Goal: Transaction & Acquisition: Book appointment/travel/reservation

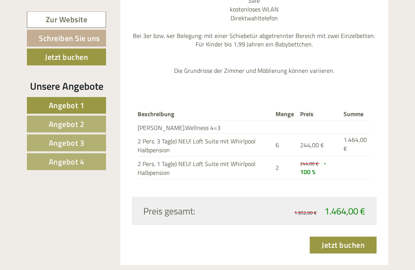
scroll to position [966, 0]
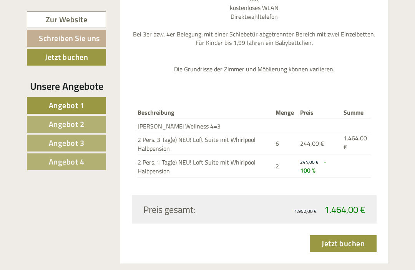
click at [281, 107] on th "Menge" at bounding box center [284, 113] width 25 height 12
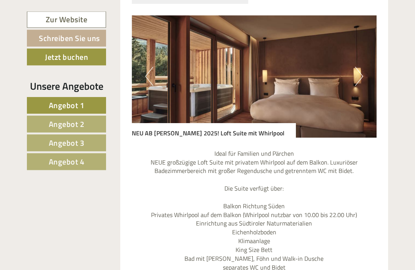
scroll to position [672, 0]
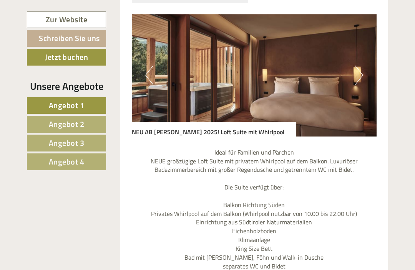
click at [333, 109] on img at bounding box center [254, 75] width 245 height 122
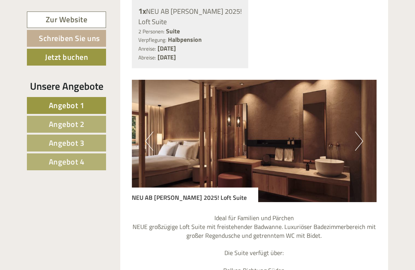
scroll to position [1961, 0]
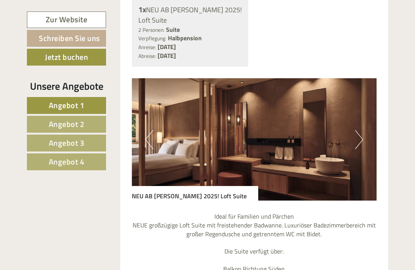
click at [361, 139] on button "Next" at bounding box center [359, 139] width 8 height 19
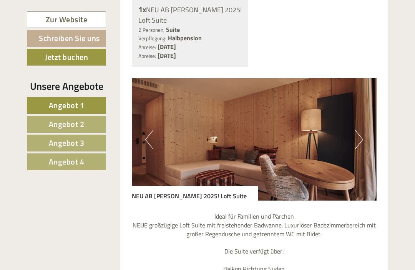
click at [364, 139] on img at bounding box center [254, 139] width 245 height 122
click at [361, 139] on button "Next" at bounding box center [359, 139] width 8 height 19
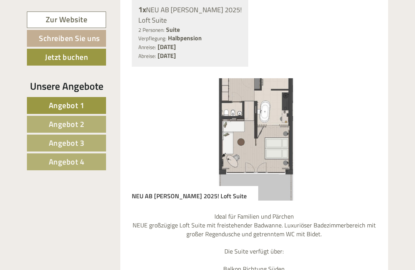
click at [361, 138] on button "Next" at bounding box center [359, 139] width 8 height 19
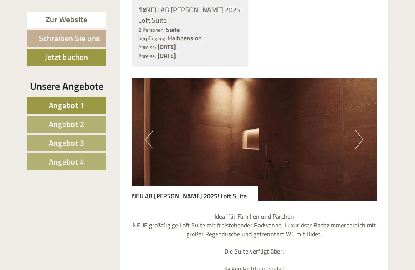
click at [359, 141] on button "Next" at bounding box center [359, 139] width 8 height 19
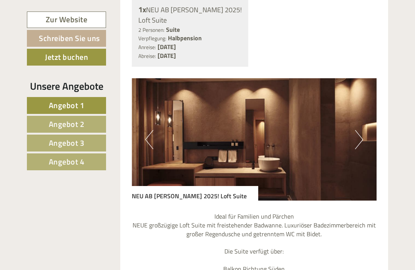
click at [367, 139] on img at bounding box center [254, 139] width 245 height 122
click at [365, 138] on img at bounding box center [254, 139] width 245 height 122
click at [359, 136] on button "Next" at bounding box center [359, 139] width 8 height 19
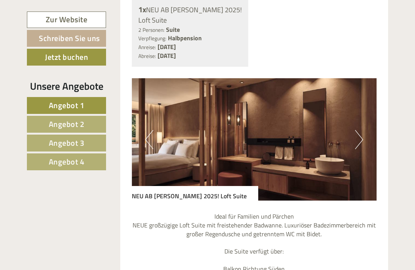
click at [358, 137] on button "Next" at bounding box center [359, 139] width 8 height 19
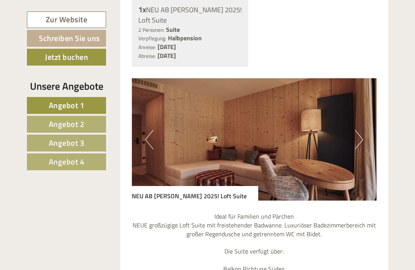
click at [146, 142] on button "Previous" at bounding box center [149, 139] width 8 height 19
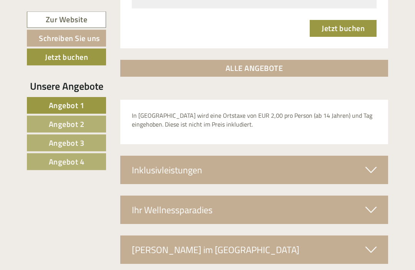
scroll to position [2508, 0]
click at [288, 60] on link "ALLE ANGEBOTE" at bounding box center [254, 68] width 268 height 17
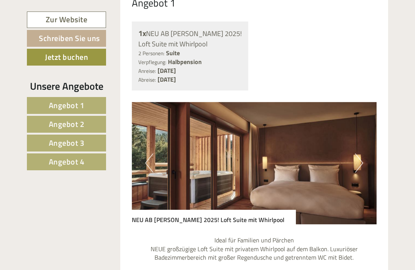
scroll to position [586, 0]
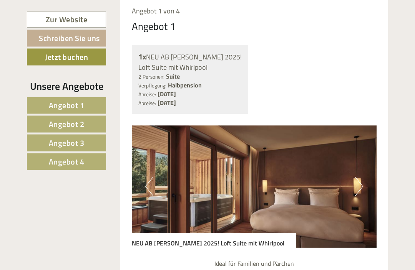
click at [358, 187] on button "Next" at bounding box center [359, 186] width 8 height 19
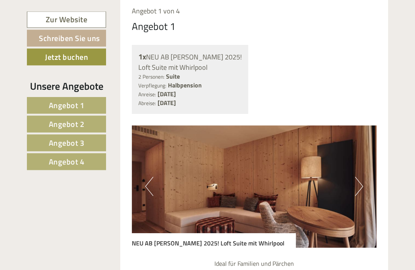
scroll to position [561, 0]
click at [361, 189] on button "Next" at bounding box center [359, 186] width 8 height 19
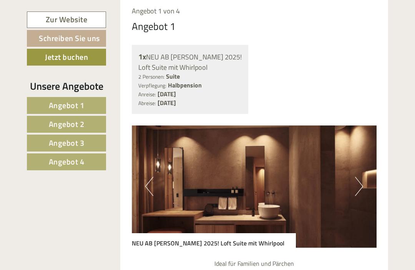
click at [361, 187] on button "Next" at bounding box center [359, 186] width 8 height 19
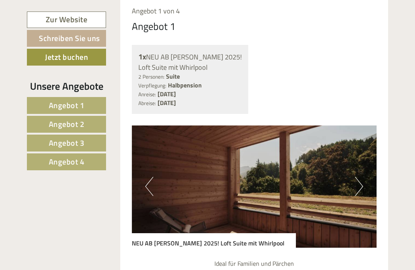
click at [362, 184] on button "Next" at bounding box center [359, 186] width 8 height 19
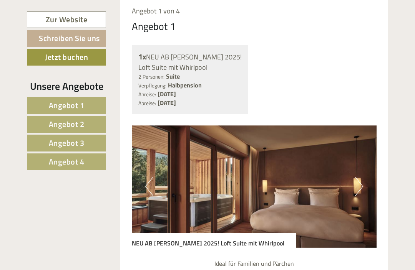
click at [146, 189] on button "Previous" at bounding box center [149, 186] width 8 height 19
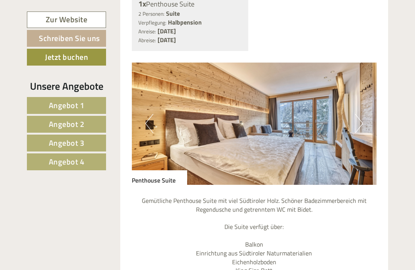
scroll to position [2626, 0]
click at [326, 132] on img at bounding box center [254, 124] width 245 height 122
click at [337, 132] on img at bounding box center [254, 124] width 245 height 122
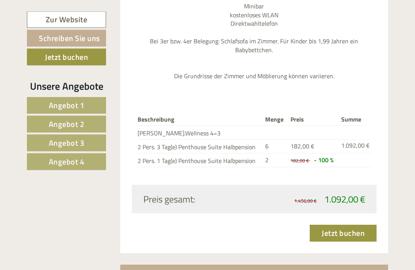
scroll to position [2935, 0]
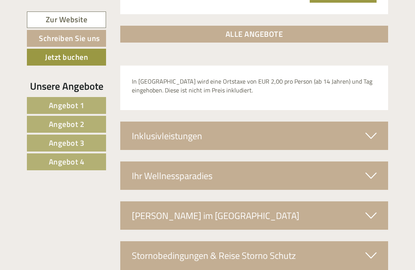
click at [364, 162] on div "Ihr Wellnessparadies" at bounding box center [254, 176] width 268 height 28
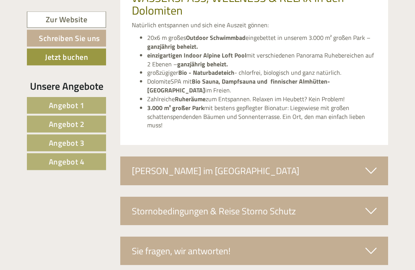
scroll to position [3526, 0]
click at [371, 164] on icon at bounding box center [370, 170] width 11 height 13
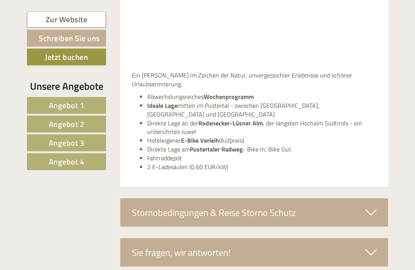
scroll to position [3837, 0]
click at [371, 246] on icon at bounding box center [370, 252] width 11 height 13
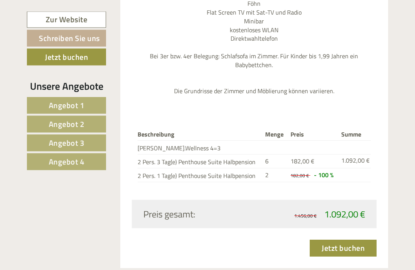
scroll to position [2922, 0]
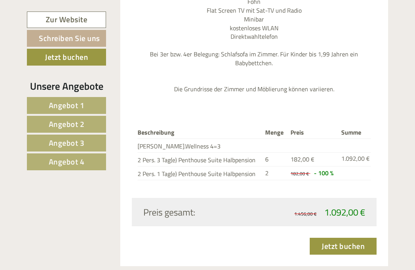
click at [343, 238] on link "Jetzt buchen" at bounding box center [342, 246] width 67 height 17
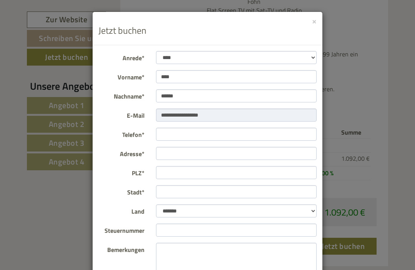
scroll to position [0, 0]
click at [313, 22] on button "×" at bounding box center [314, 21] width 5 height 8
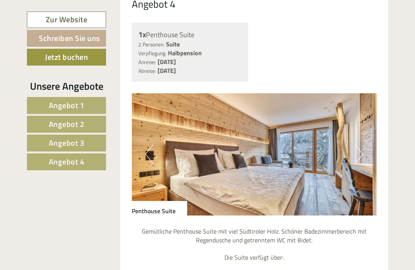
scroll to position [2593, 0]
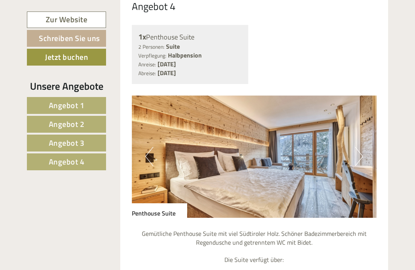
click at [356, 153] on button "Next" at bounding box center [359, 156] width 8 height 19
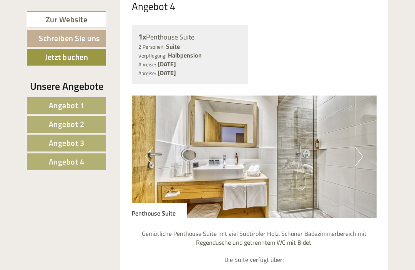
click at [359, 156] on button "Next" at bounding box center [359, 156] width 8 height 19
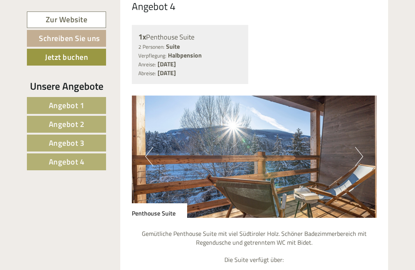
click at [361, 151] on button "Next" at bounding box center [359, 156] width 8 height 19
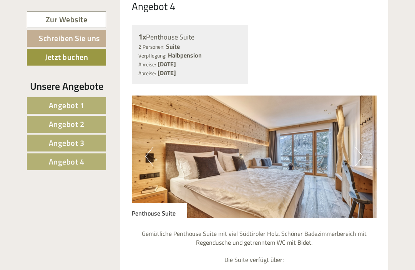
click at [360, 151] on button "Next" at bounding box center [359, 156] width 8 height 19
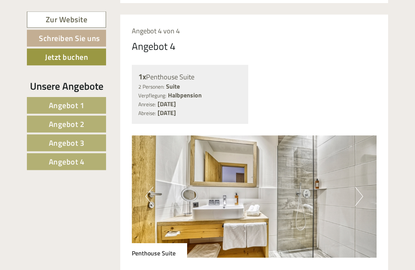
scroll to position [2549, 0]
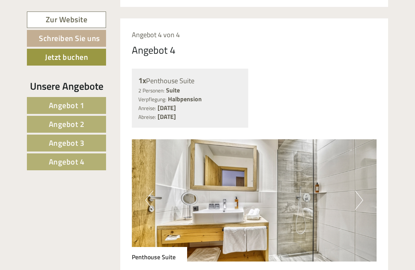
click at [78, 20] on link "Zur Website" at bounding box center [66, 20] width 79 height 17
